Goal: Information Seeking & Learning: Check status

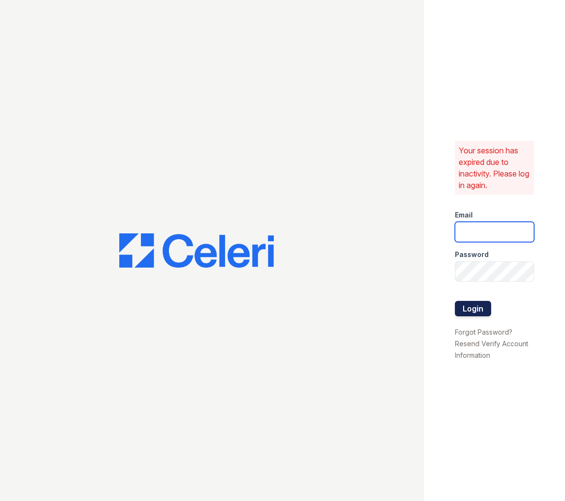
type input "apps2@av1m.com"
click at [489, 306] on button "Login" at bounding box center [473, 308] width 36 height 15
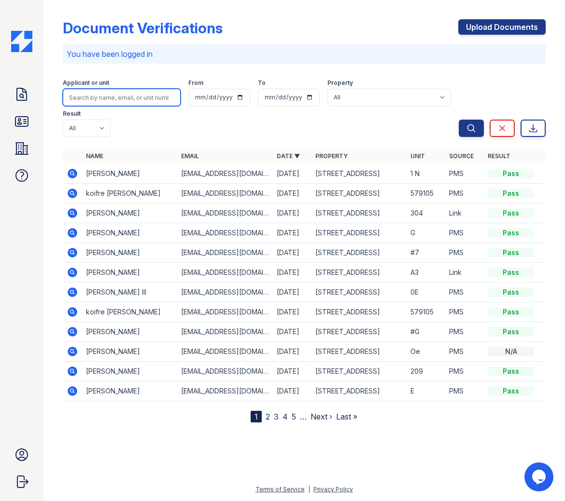
click at [101, 97] on input "search" at bounding box center [122, 97] width 118 height 17
type input "Haley"
click at [458, 120] on button "Search" at bounding box center [470, 128] width 25 height 17
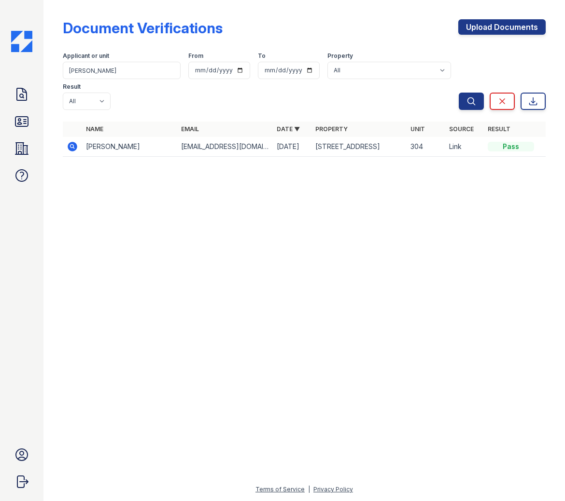
click at [69, 148] on icon at bounding box center [73, 147] width 10 height 10
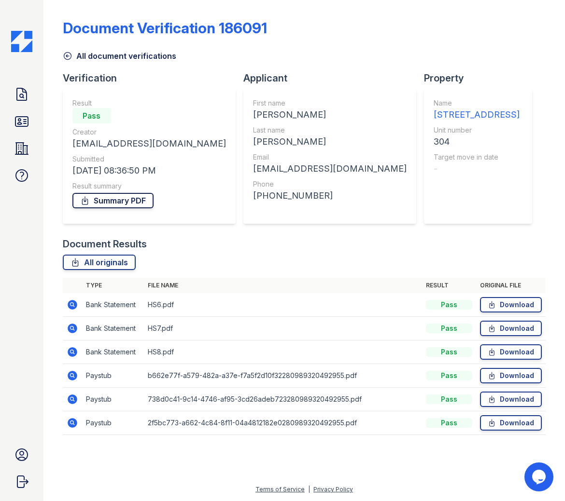
click at [103, 199] on link "Summary PDF" at bounding box center [112, 200] width 81 height 15
click at [113, 267] on link "All originals" at bounding box center [99, 262] width 73 height 15
click at [114, 262] on link "All originals" at bounding box center [99, 262] width 73 height 15
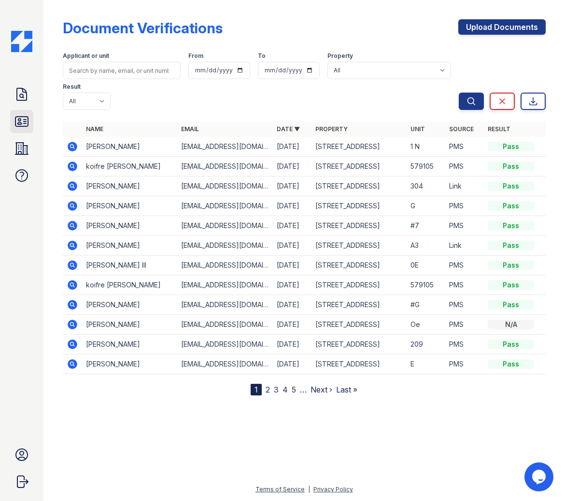
click at [24, 119] on icon at bounding box center [21, 122] width 13 height 10
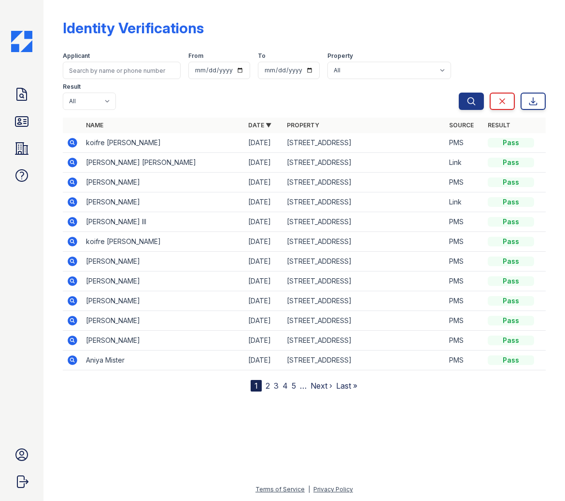
click at [69, 162] on icon at bounding box center [73, 163] width 10 height 10
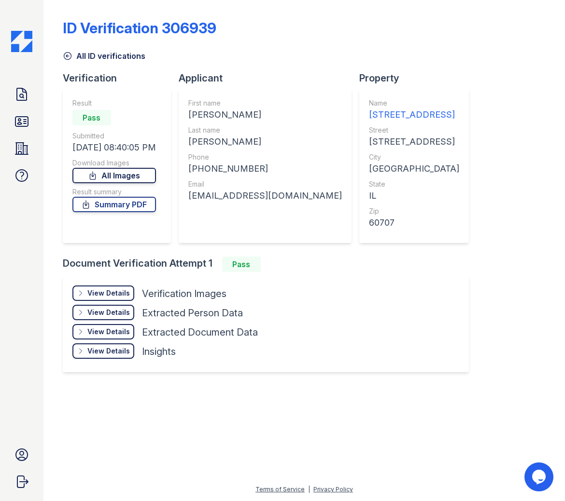
click at [137, 177] on link "All Images" at bounding box center [113, 175] width 83 height 15
click at [113, 204] on link "Summary PDF" at bounding box center [113, 204] width 83 height 15
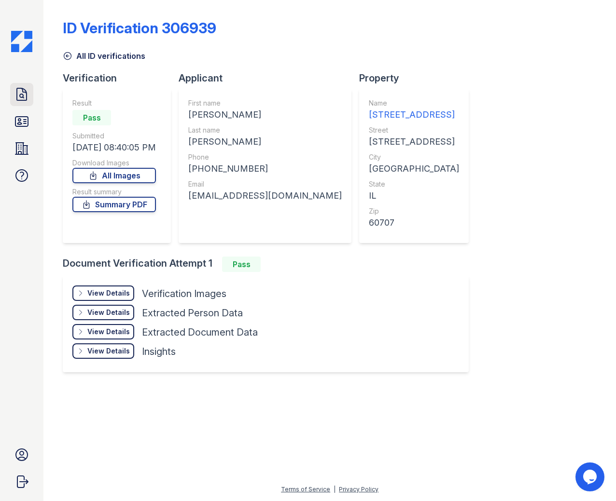
click at [25, 96] on icon at bounding box center [21, 94] width 15 height 15
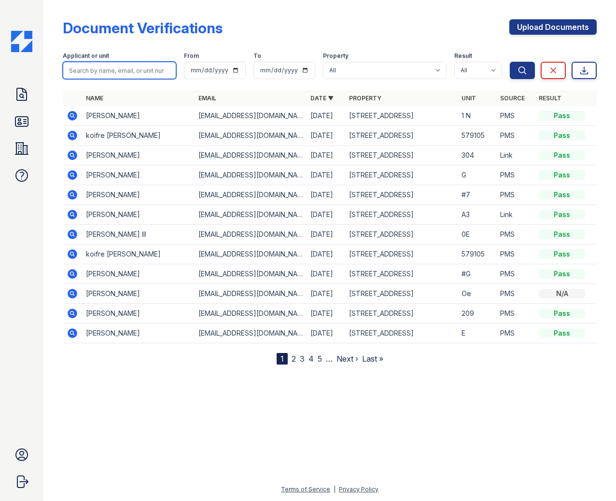
click at [136, 67] on input "search" at bounding box center [119, 70] width 113 height 17
type input "Jason"
click at [510, 62] on button "Search" at bounding box center [522, 70] width 25 height 17
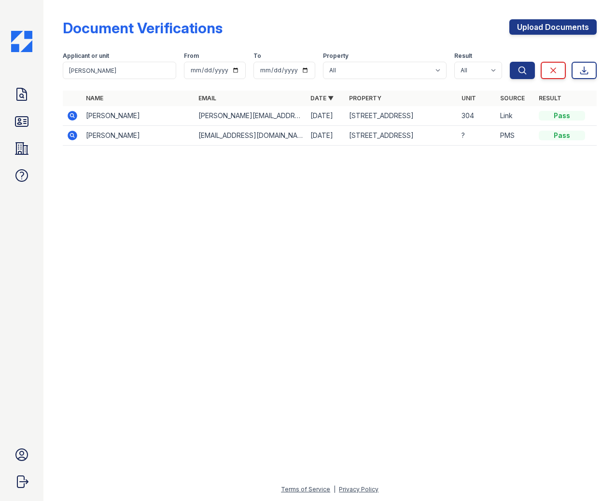
click at [73, 116] on icon at bounding box center [73, 116] width 12 height 12
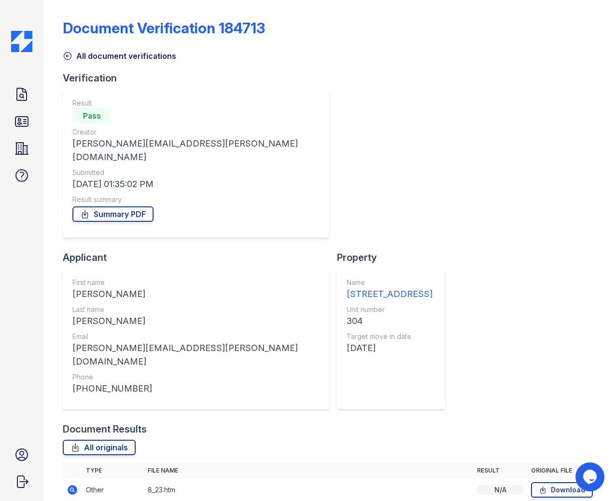
click at [74, 485] on icon at bounding box center [73, 490] width 10 height 10
drag, startPoint x: 209, startPoint y: 143, endPoint x: 65, endPoint y: 144, distance: 144.3
click at [65, 144] on div "Result Pass Creator jason.n.smotherman@gmail.com Submitted 08/29/25 01:35:02 PM…" at bounding box center [196, 163] width 266 height 149
copy div "jason.n.smotherman@gmail.com"
click at [72, 485] on icon at bounding box center [73, 490] width 10 height 10
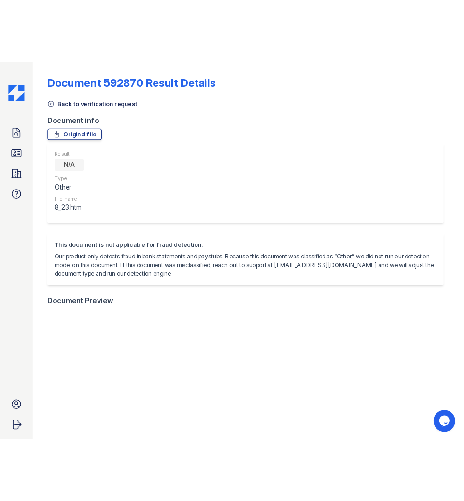
scroll to position [0, 0]
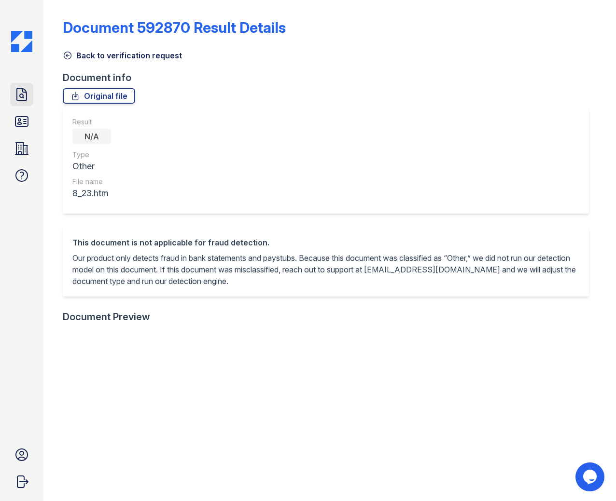
click at [17, 94] on icon at bounding box center [22, 94] width 10 height 12
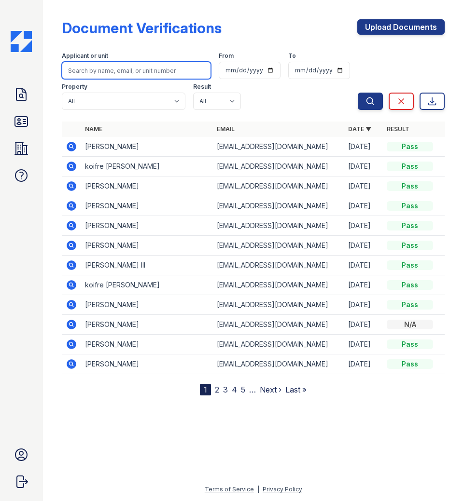
click at [141, 69] on input "search" at bounding box center [136, 70] width 149 height 17
type input "Ariana"
click at [358, 93] on button "Search" at bounding box center [370, 101] width 25 height 17
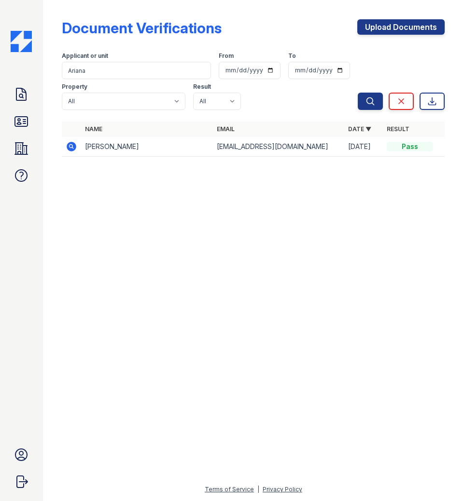
click at [71, 146] on icon at bounding box center [71, 146] width 2 height 2
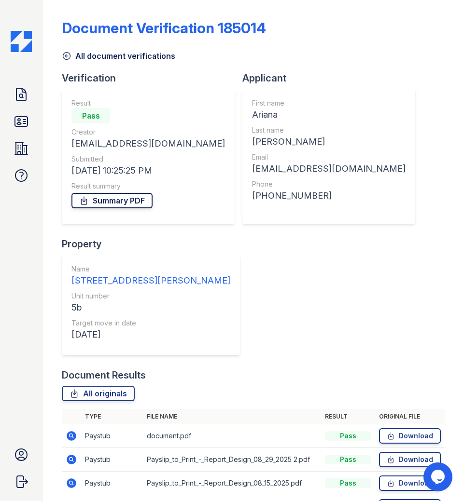
click at [139, 203] on link "Summary PDF" at bounding box center [111, 200] width 81 height 15
click at [99, 393] on link "All originals" at bounding box center [98, 393] width 73 height 15
click at [25, 123] on icon at bounding box center [21, 121] width 15 height 15
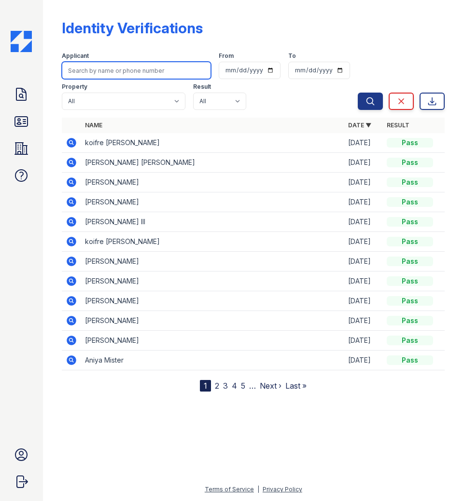
click at [111, 71] on input "search" at bounding box center [136, 70] width 149 height 17
click at [97, 70] on input "search" at bounding box center [136, 70] width 149 height 17
type input "Ariana"
click at [358, 93] on button "Search" at bounding box center [370, 101] width 25 height 17
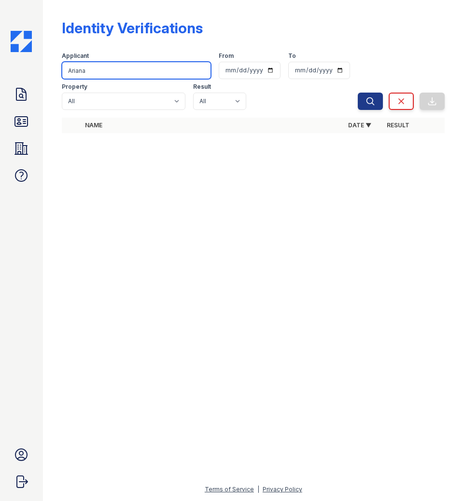
click at [92, 69] on input "Ariana" at bounding box center [136, 70] width 149 height 17
type input "Ariana"
click at [358, 93] on button "Search" at bounding box center [370, 101] width 25 height 17
click at [97, 71] on input "Ariana" at bounding box center [136, 70] width 149 height 17
click at [358, 93] on button "Search" at bounding box center [370, 101] width 25 height 17
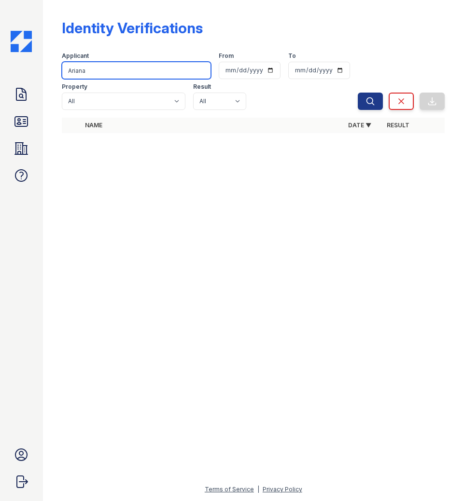
click at [99, 71] on input "Ariana" at bounding box center [136, 70] width 149 height 17
click at [358, 93] on button "Search" at bounding box center [370, 101] width 25 height 17
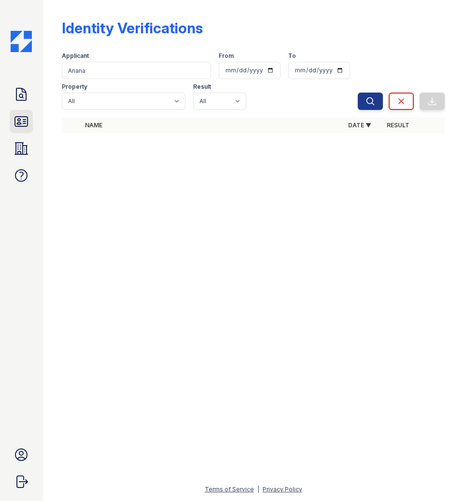
click at [22, 126] on icon at bounding box center [21, 122] width 13 height 10
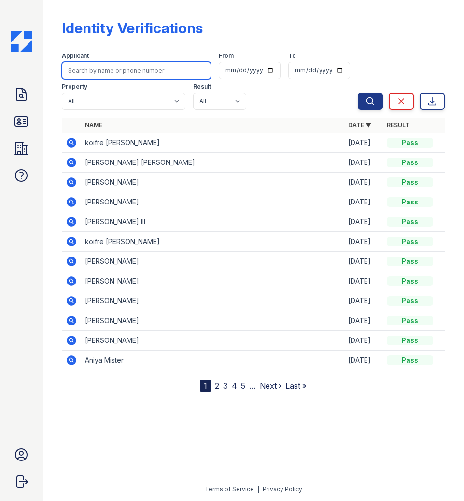
click at [122, 73] on input "search" at bounding box center [136, 70] width 149 height 17
type input "Grissette"
click at [358, 93] on button "Search" at bounding box center [370, 101] width 25 height 17
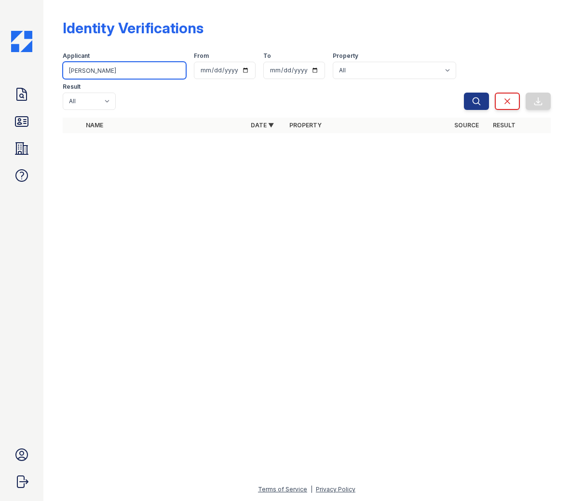
click at [112, 65] on input "Grissette" at bounding box center [125, 70] width 124 height 17
drag, startPoint x: 105, startPoint y: 70, endPoint x: 68, endPoint y: 87, distance: 41.3
click at [75, 77] on input "Grissette" at bounding box center [125, 70] width 124 height 17
click at [27, 122] on icon at bounding box center [21, 121] width 15 height 15
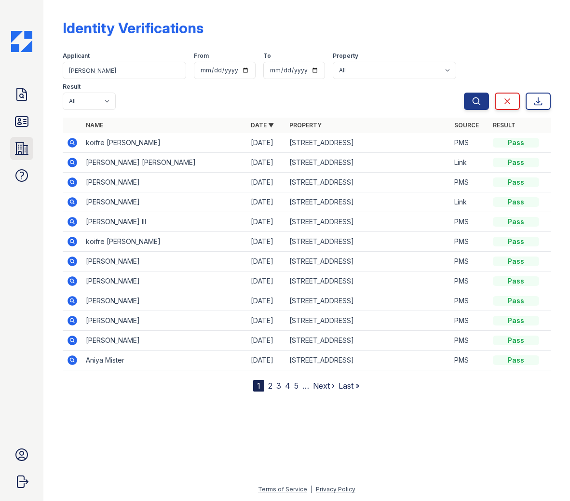
click at [20, 148] on icon at bounding box center [21, 148] width 15 height 15
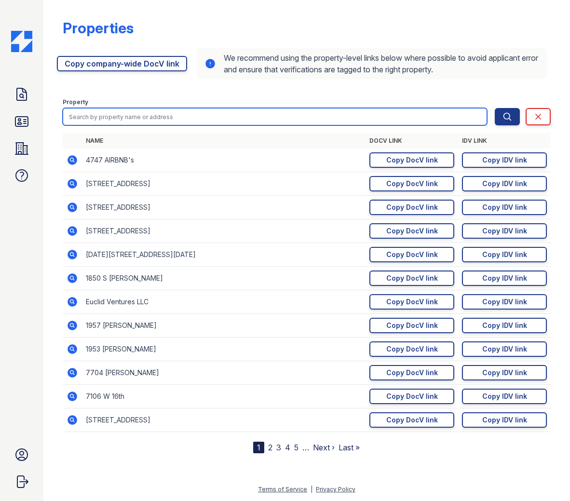
click at [125, 117] on input "search" at bounding box center [275, 116] width 425 height 17
type input "1609"
click at [463, 108] on button "Search" at bounding box center [507, 116] width 25 height 17
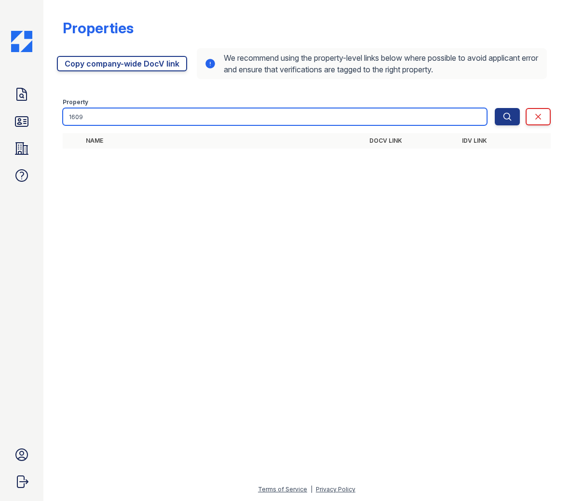
click at [90, 118] on input "1609" at bounding box center [275, 116] width 425 height 17
click at [463, 108] on button "Search" at bounding box center [507, 116] width 25 height 17
drag, startPoint x: 92, startPoint y: 117, endPoint x: 68, endPoint y: 117, distance: 23.7
click at [68, 117] on input "1609" at bounding box center [275, 116] width 425 height 17
type input "1601"
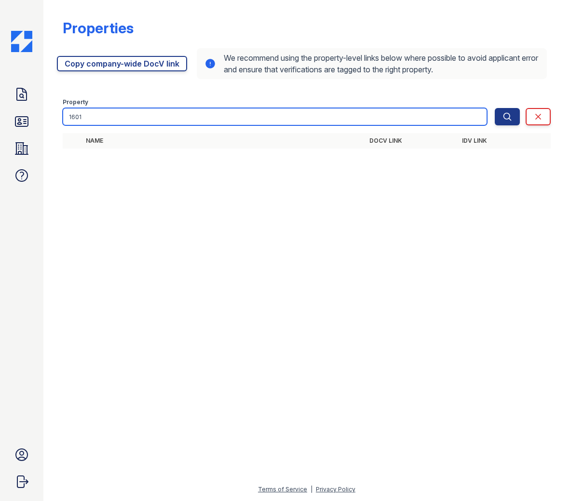
click at [463, 108] on button "Search" at bounding box center [507, 116] width 25 height 17
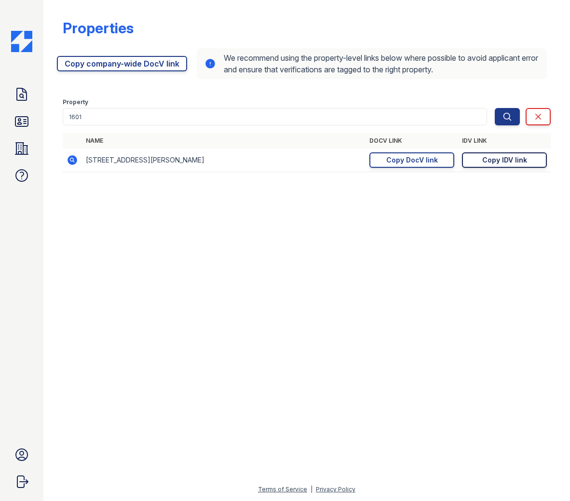
click at [463, 165] on div "Copy IDV link" at bounding box center [505, 160] width 45 height 10
click at [22, 99] on icon at bounding box center [21, 94] width 15 height 15
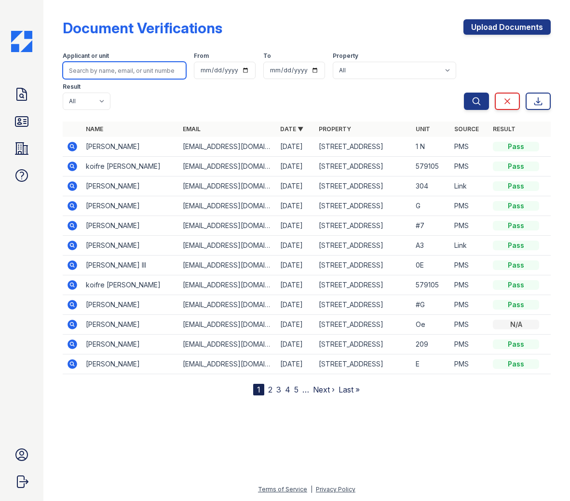
click at [120, 71] on input "search" at bounding box center [125, 70] width 124 height 17
type input "Martin"
click at [463, 93] on button "Search" at bounding box center [476, 101] width 25 height 17
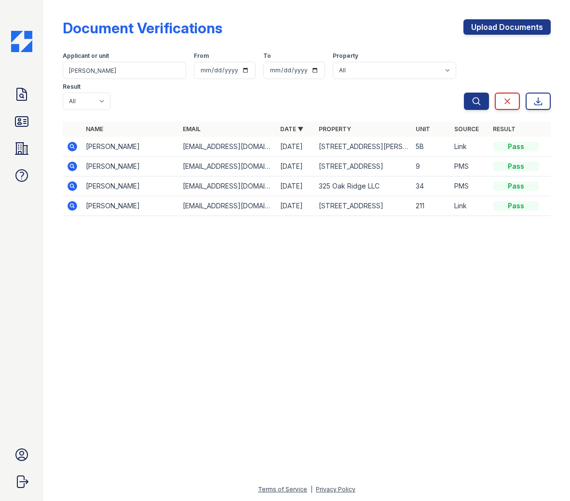
click at [73, 147] on icon at bounding box center [73, 147] width 12 height 12
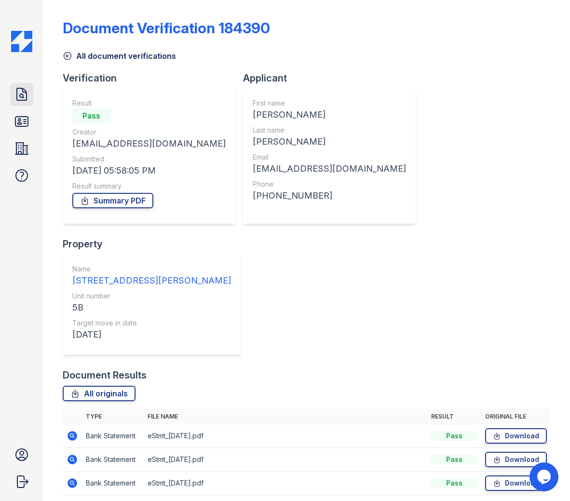
click at [28, 98] on icon at bounding box center [21, 94] width 15 height 15
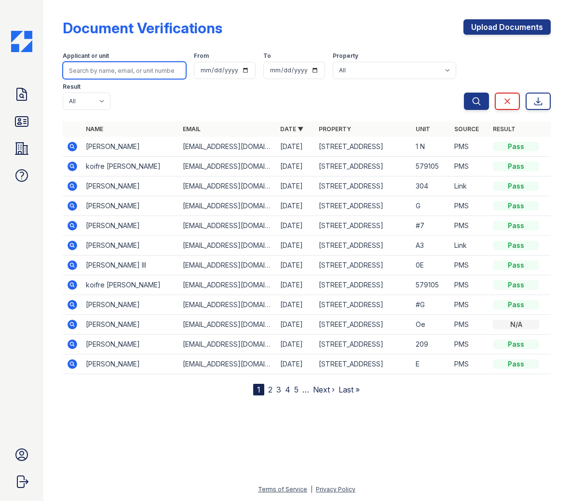
click at [106, 65] on input "search" at bounding box center [125, 70] width 124 height 17
type input "Martin"
click at [464, 93] on button "Search" at bounding box center [476, 101] width 25 height 17
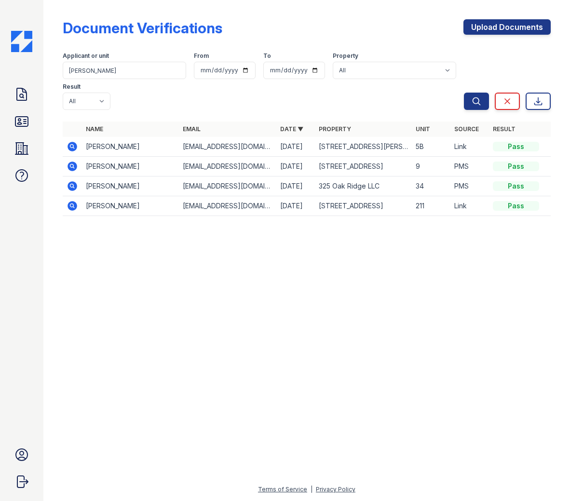
click at [69, 149] on icon at bounding box center [73, 147] width 10 height 10
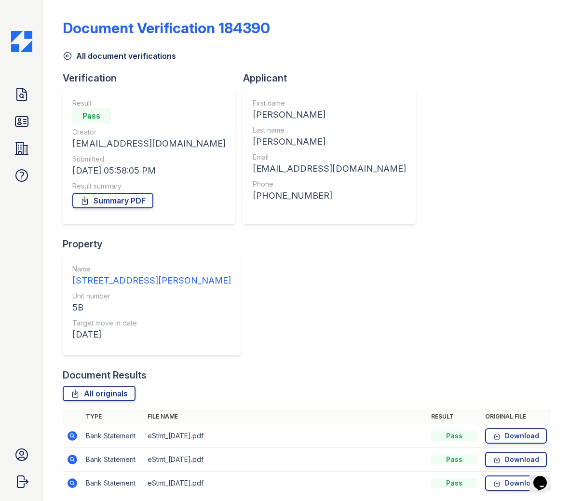
click at [71, 431] on icon at bounding box center [73, 436] width 10 height 10
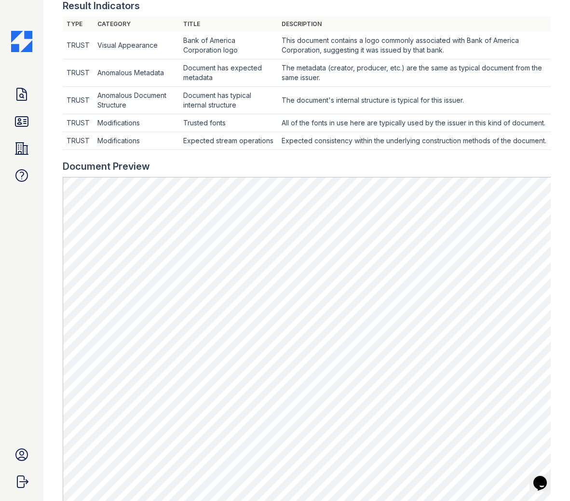
scroll to position [328, 0]
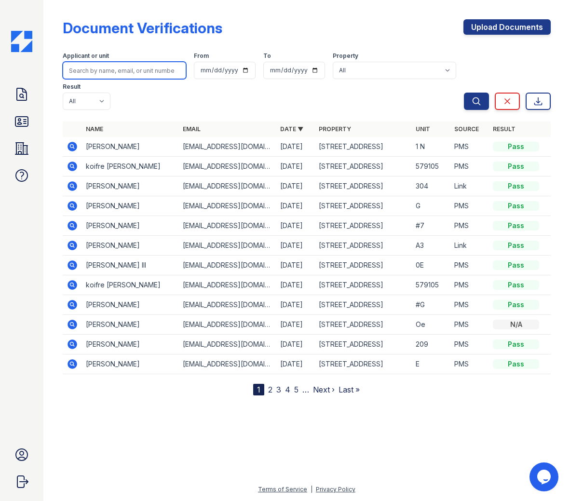
click at [134, 71] on input "search" at bounding box center [125, 70] width 124 height 17
type input "[PERSON_NAME]"
click at [464, 93] on button "Search" at bounding box center [476, 101] width 25 height 17
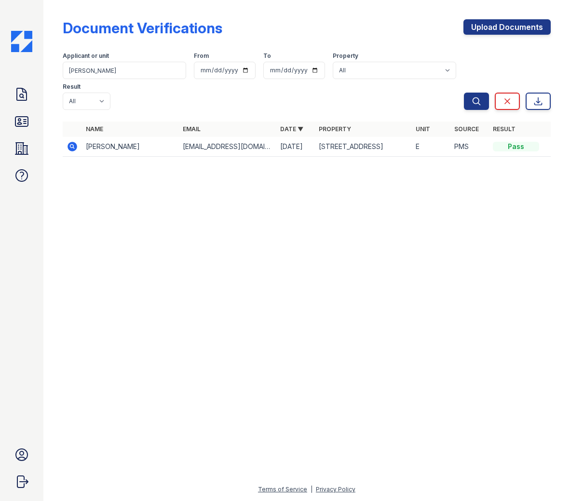
click at [71, 148] on icon at bounding box center [73, 147] width 10 height 10
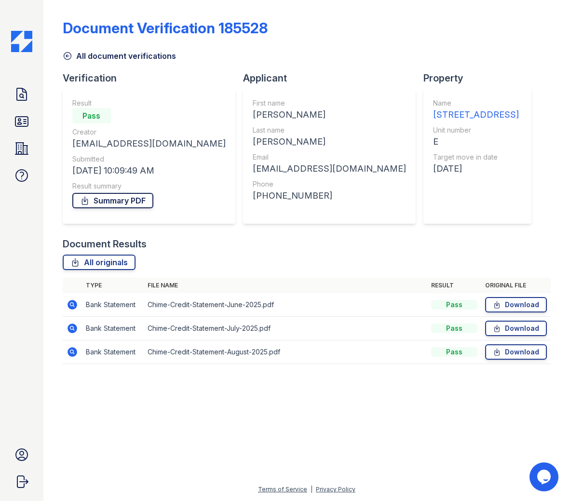
click at [125, 204] on link "Summary PDF" at bounding box center [112, 200] width 81 height 15
click at [105, 261] on link "All originals" at bounding box center [99, 262] width 73 height 15
click at [24, 126] on icon at bounding box center [21, 122] width 13 height 10
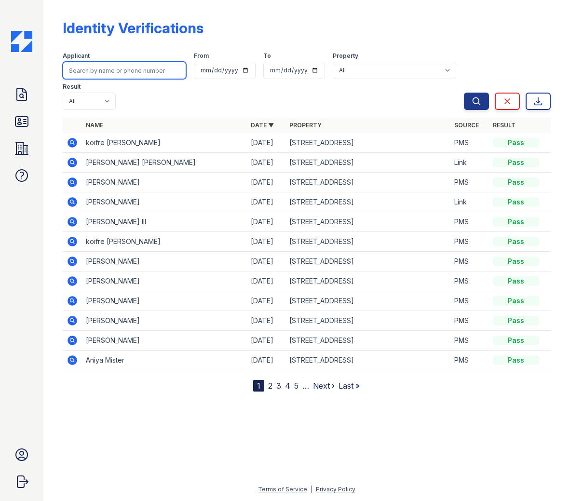
click at [91, 73] on input "search" at bounding box center [125, 70] width 124 height 17
type input "[PERSON_NAME]"
click at [464, 93] on button "Search" at bounding box center [476, 101] width 25 height 17
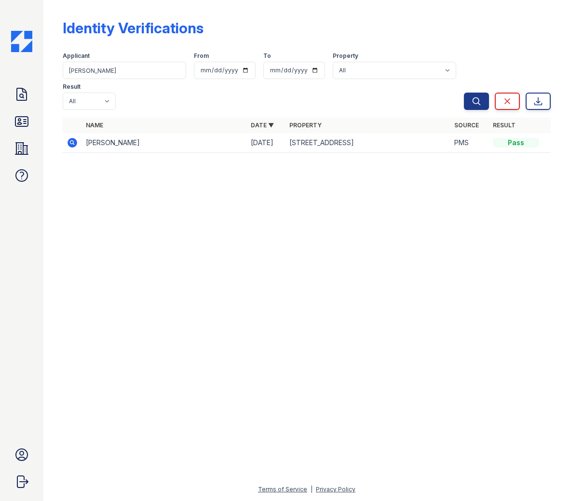
click at [73, 145] on icon at bounding box center [73, 143] width 10 height 10
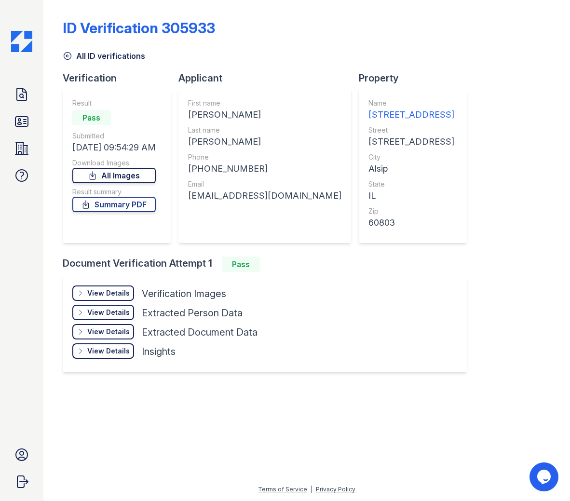
click at [141, 175] on link "All Images" at bounding box center [113, 175] width 83 height 15
click at [131, 202] on link "Summary PDF" at bounding box center [113, 204] width 83 height 15
